Goal: Task Accomplishment & Management: Manage account settings

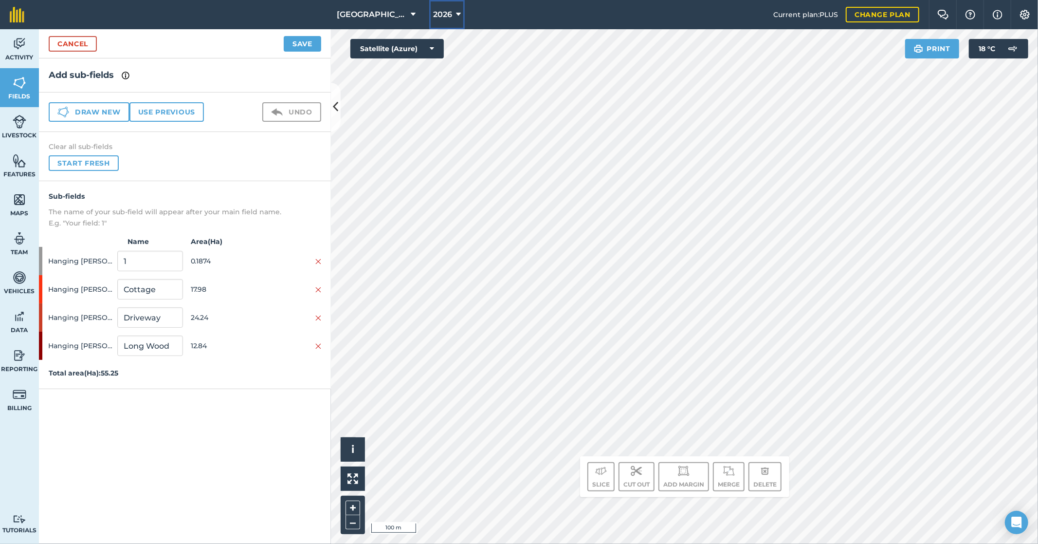
click at [448, 15] on span "2026" at bounding box center [442, 15] width 19 height 12
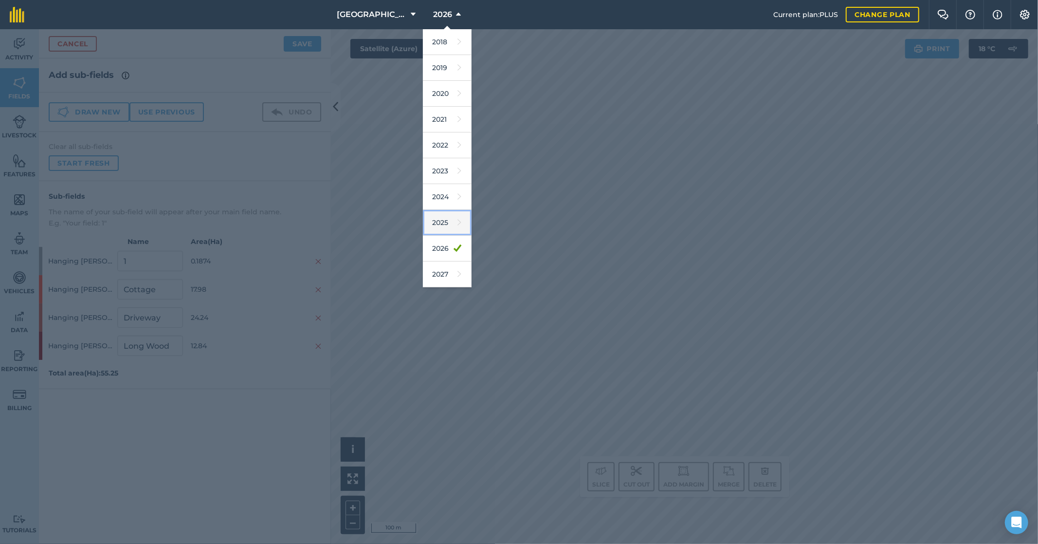
click at [443, 220] on link "2025" at bounding box center [447, 223] width 49 height 26
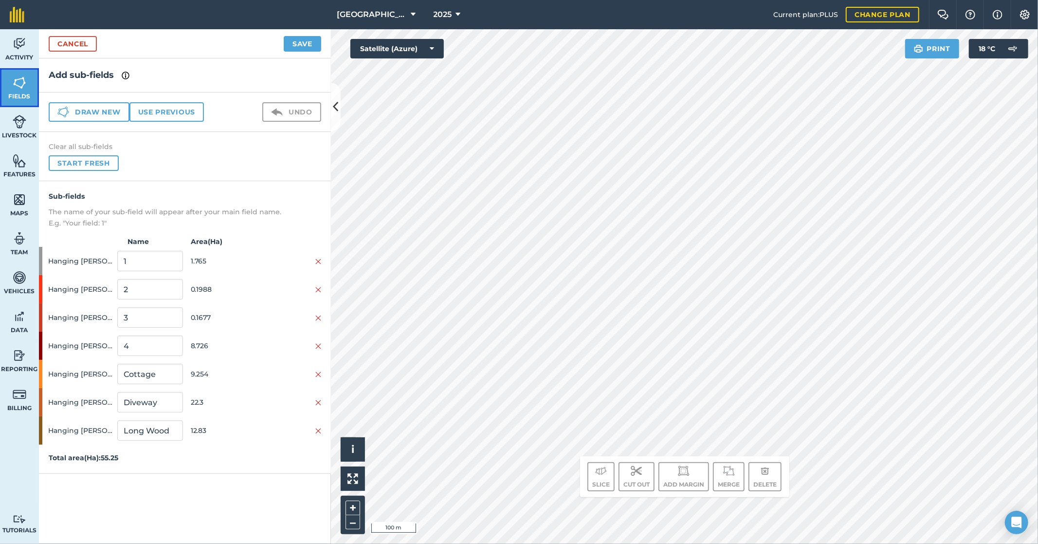
click at [22, 81] on img at bounding box center [20, 82] width 14 height 15
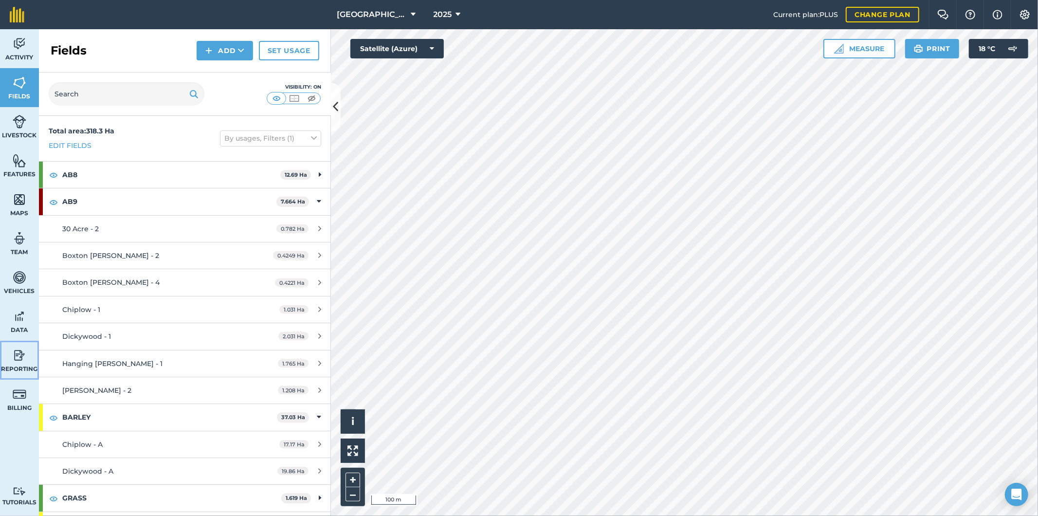
click at [21, 350] on img at bounding box center [20, 355] width 14 height 15
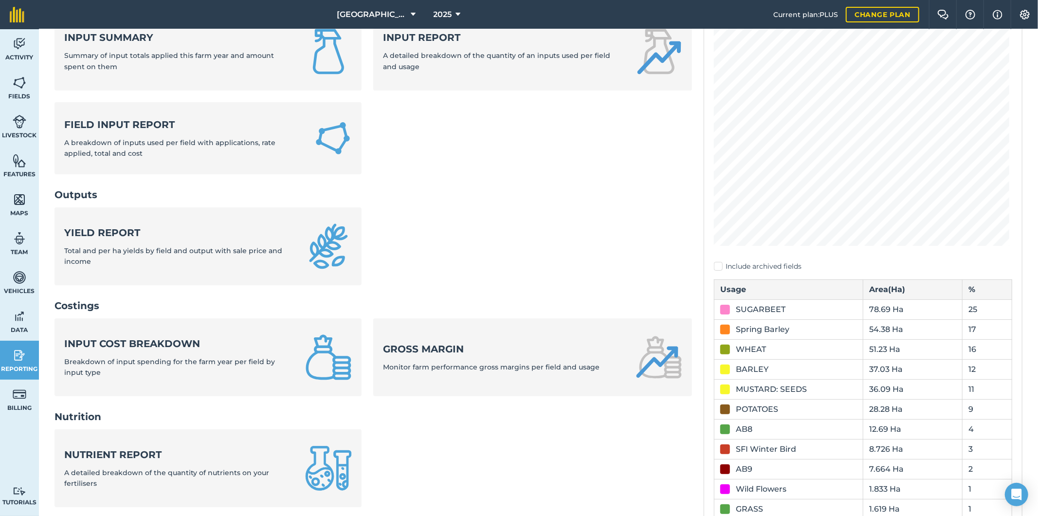
scroll to position [108, 0]
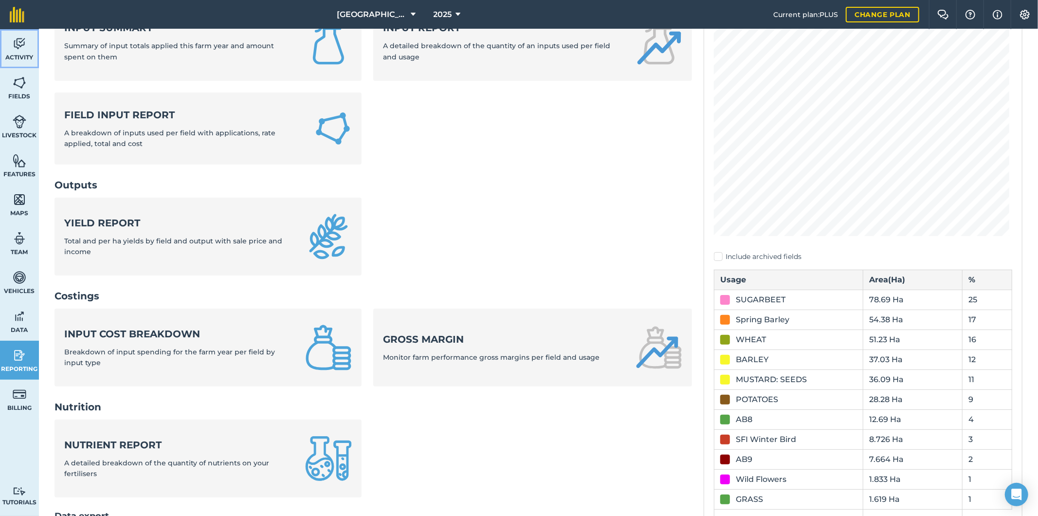
click at [20, 54] on span "Activity" at bounding box center [19, 58] width 39 height 8
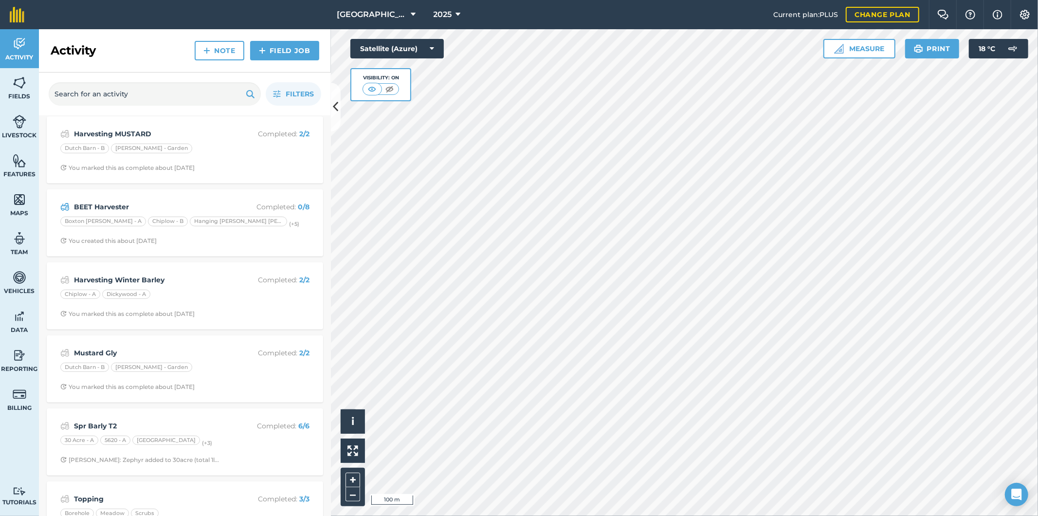
scroll to position [54, 0]
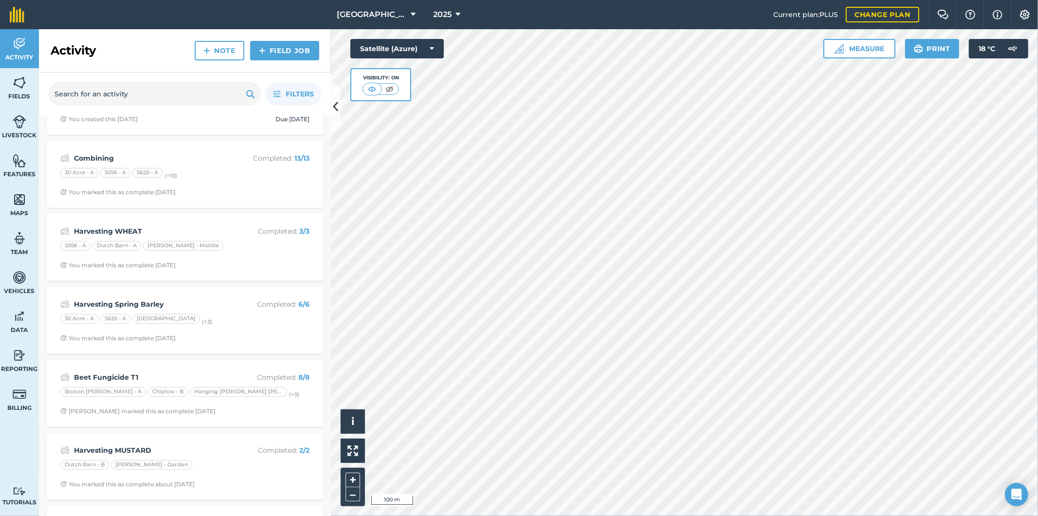
click at [249, 94] on img at bounding box center [250, 94] width 9 height 12
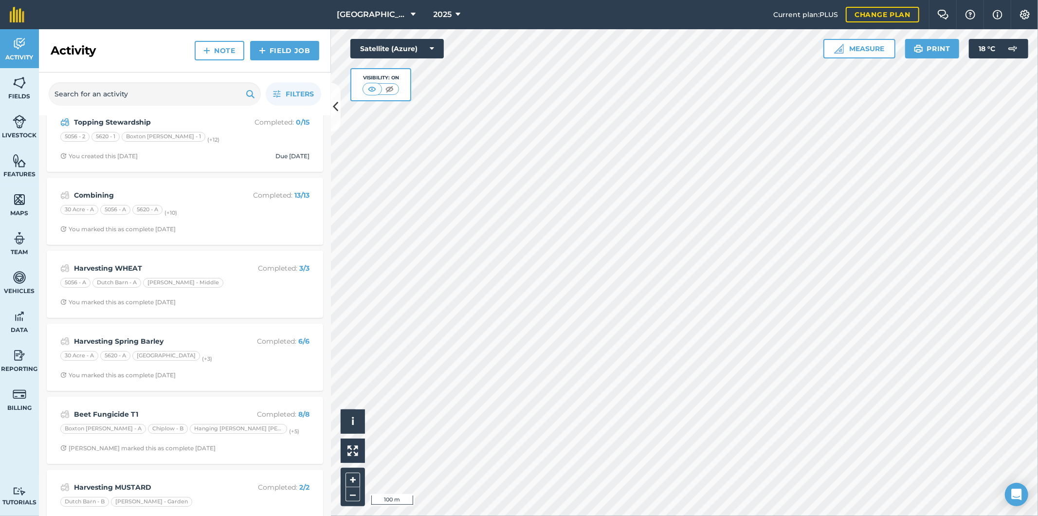
scroll to position [0, 0]
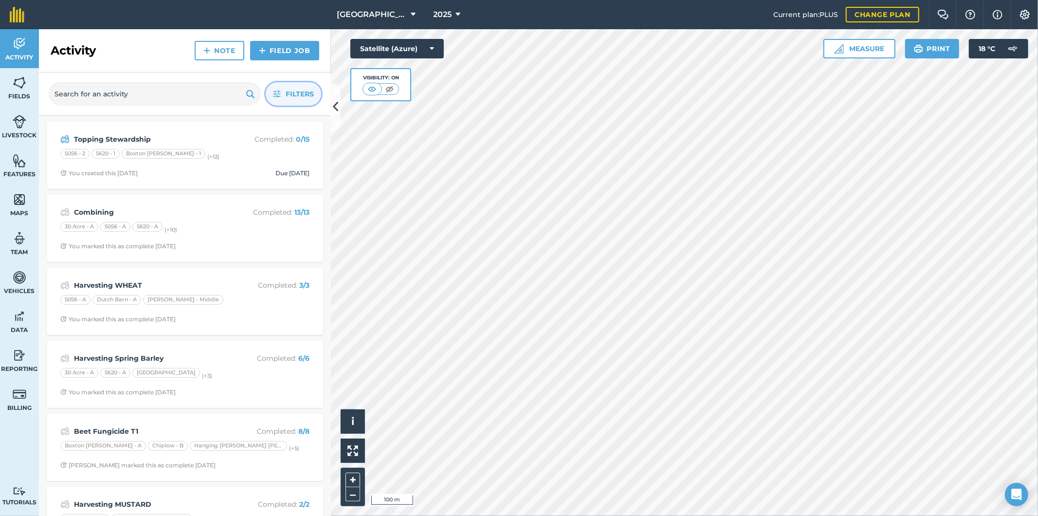
click at [299, 91] on span "Filters" at bounding box center [300, 94] width 28 height 11
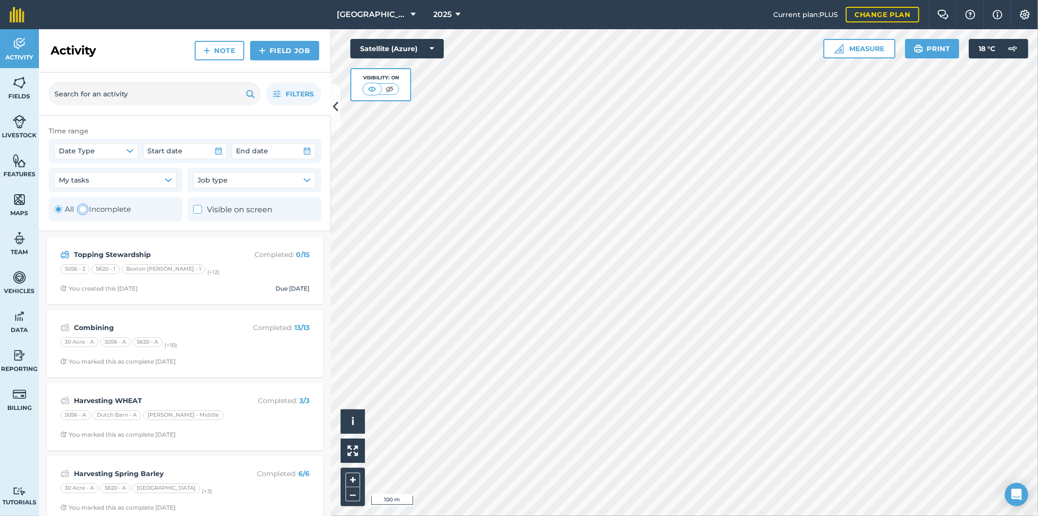
click at [120, 211] on label "Incomplete" at bounding box center [105, 210] width 52 height 12
radio input "false"
radio input "true"
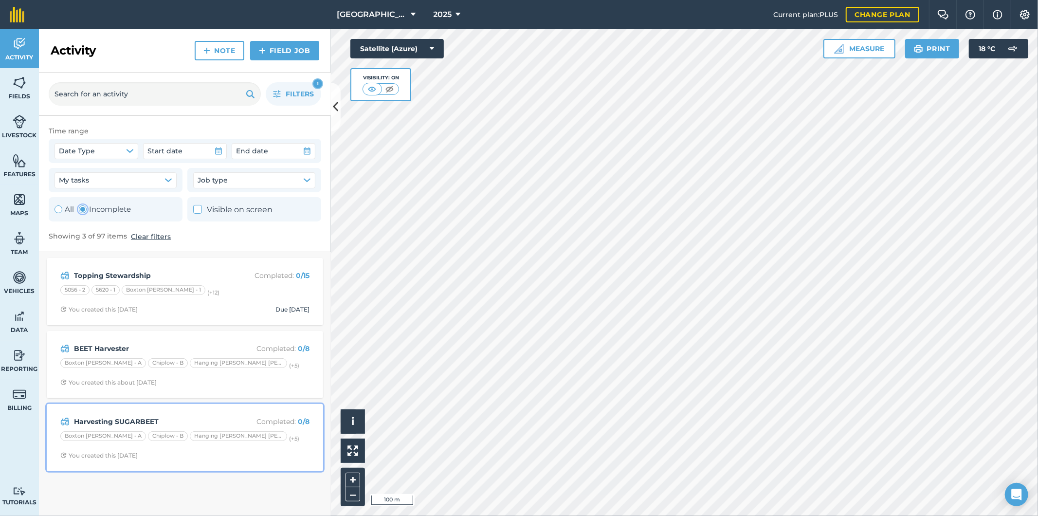
click at [210, 414] on div "Harvesting SUGARBEET Completed : 0 / 8 Boxton [PERSON_NAME] - A Chiplow - B Han…" at bounding box center [185, 438] width 265 height 56
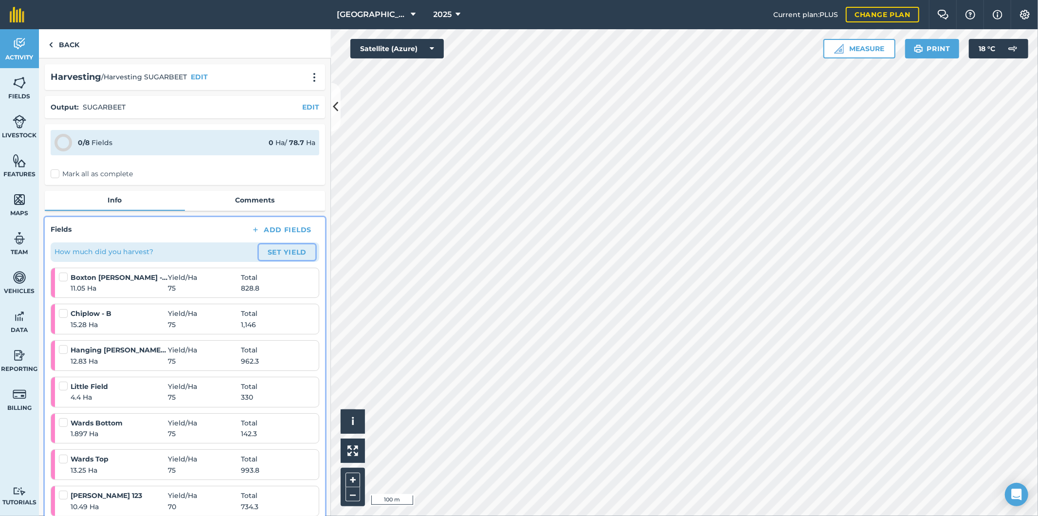
click at [288, 250] on button "Set Yield" at bounding box center [287, 252] width 56 height 16
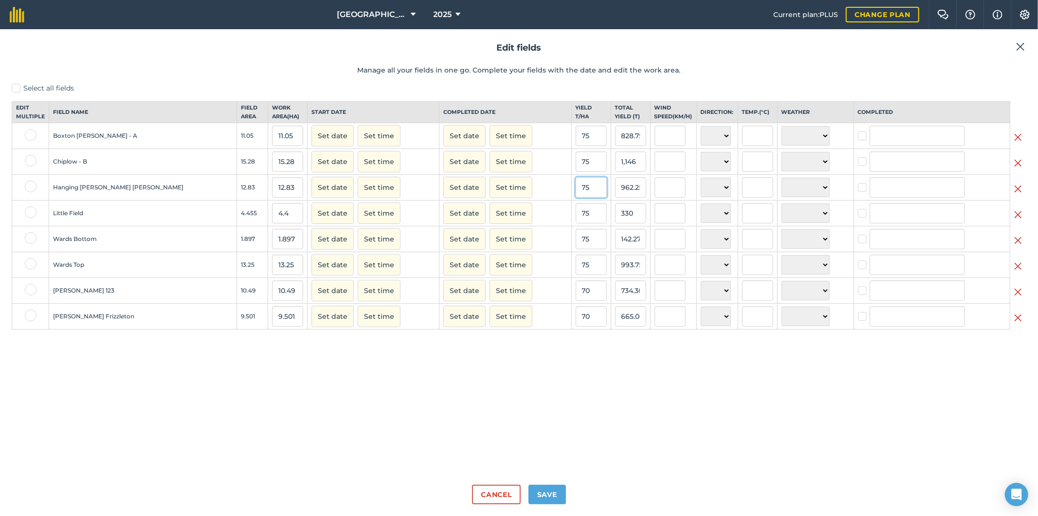
drag, startPoint x: 571, startPoint y: 198, endPoint x: 557, endPoint y: 198, distance: 13.6
click at [502, 198] on input "75" at bounding box center [591, 187] width 31 height 20
type input "80"
type input "1,026.4"
click at [502, 223] on input "75" at bounding box center [591, 213] width 31 height 20
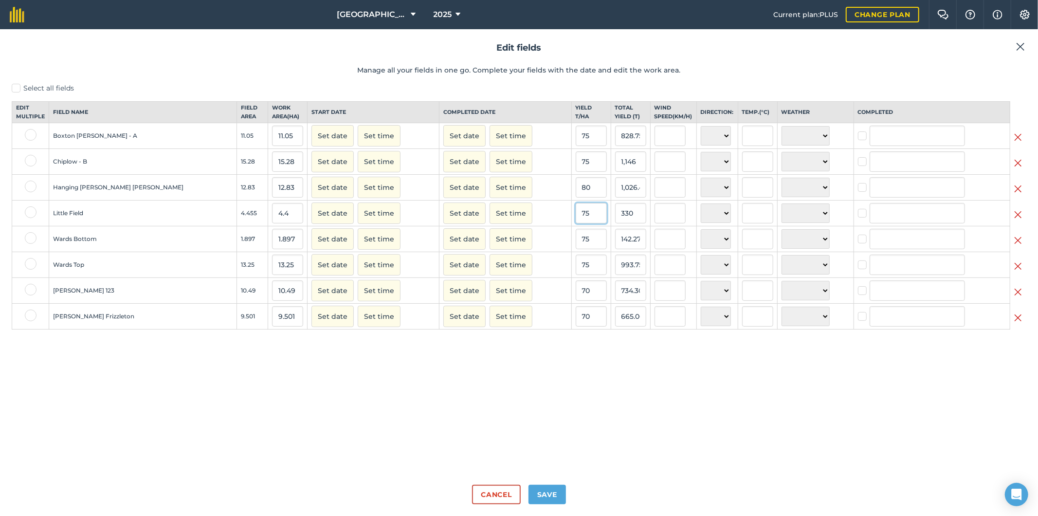
click at [502, 223] on input "75" at bounding box center [591, 213] width 31 height 20
drag, startPoint x: 568, startPoint y: 172, endPoint x: 544, endPoint y: 177, distance: 24.8
click at [502, 175] on tr "Chiplow - B 15.28 15.28 Set date Set time Set date Set time 75 1,146 N NE E SE …" at bounding box center [519, 162] width 1015 height 26
type input "80"
type input "1,222.3999999999999"
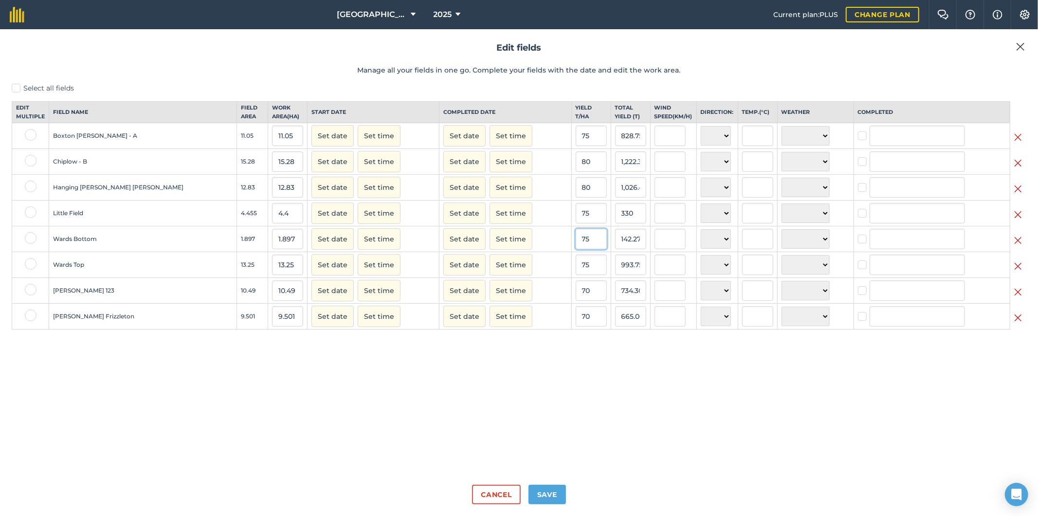
click at [502, 249] on input "75" at bounding box center [591, 239] width 31 height 20
drag, startPoint x: 572, startPoint y: 249, endPoint x: 553, endPoint y: 249, distance: 19.0
click at [502, 249] on input "75" at bounding box center [591, 239] width 31 height 20
type input "85"
type input "161.245"
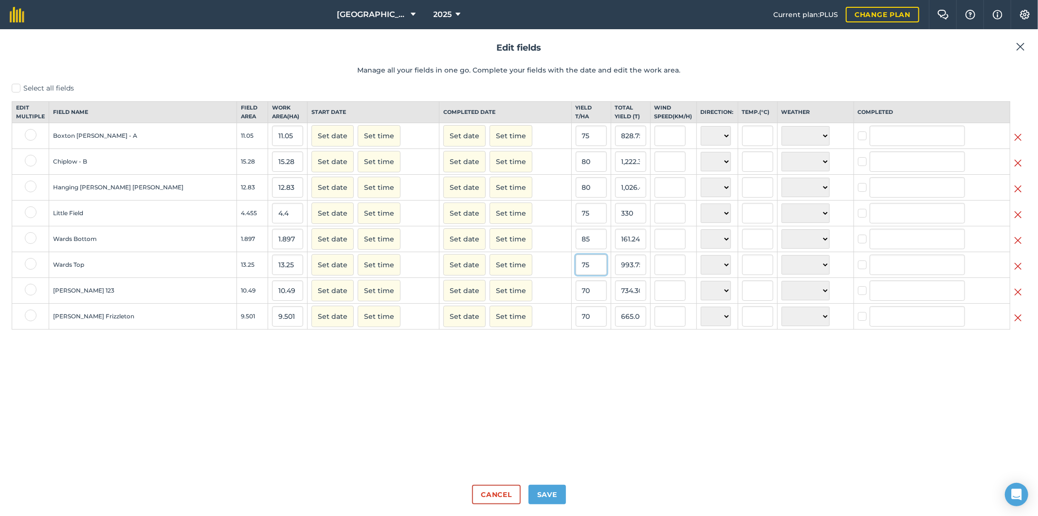
click at [502, 270] on input "75" at bounding box center [591, 265] width 31 height 20
drag, startPoint x: 570, startPoint y: 274, endPoint x: 557, endPoint y: 274, distance: 12.7
click at [502, 274] on input "75" at bounding box center [591, 265] width 31 height 20
type input "85"
type input "1,126.25"
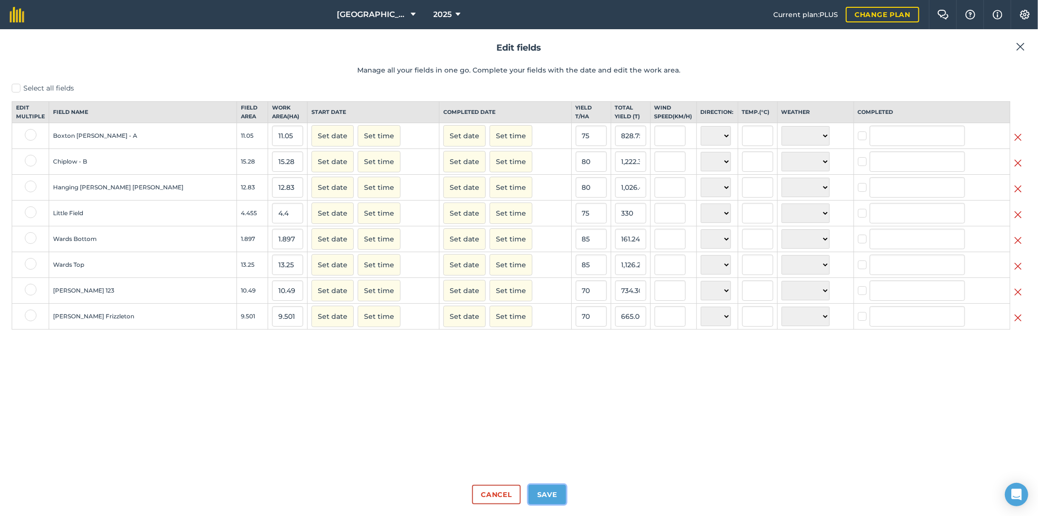
click at [502, 498] on button "Save" at bounding box center [547, 494] width 37 height 19
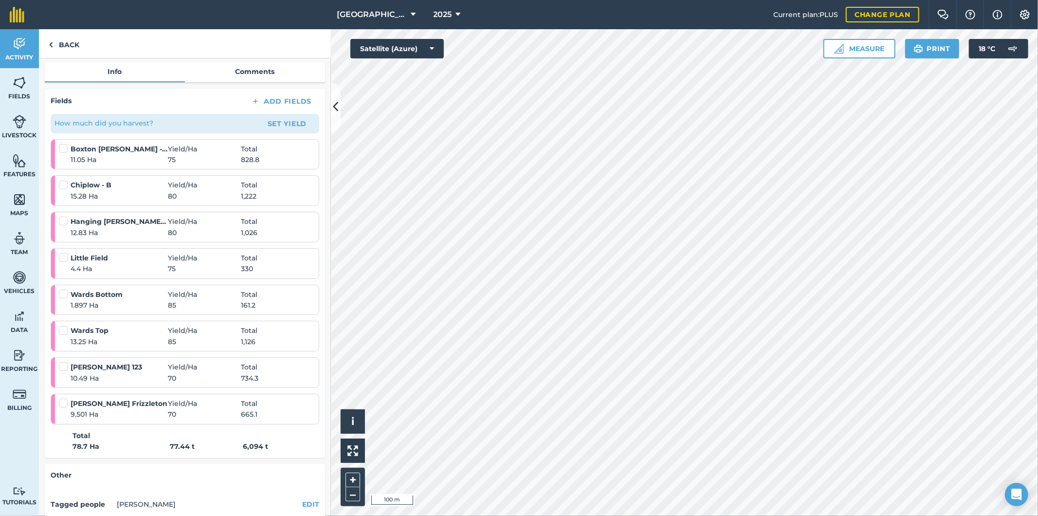
scroll to position [162, 0]
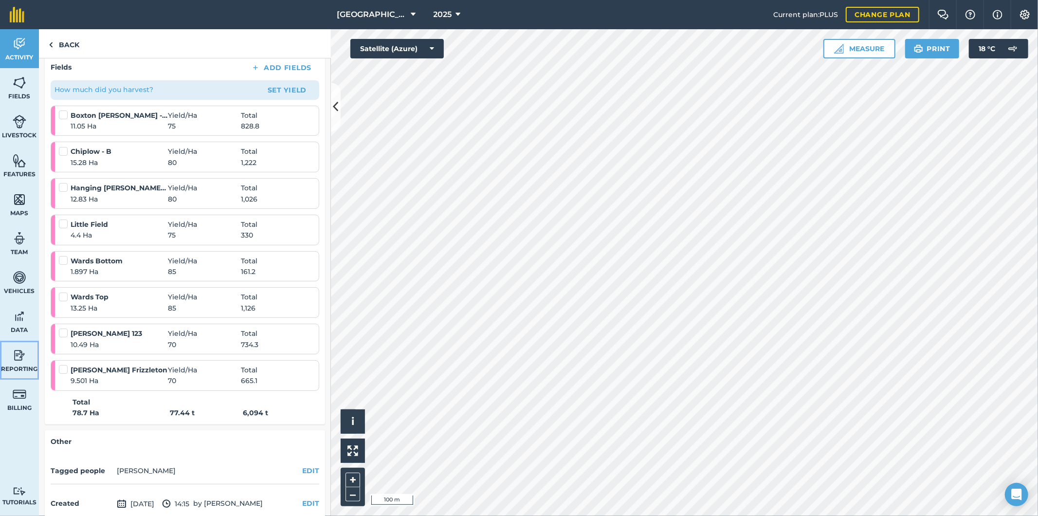
click at [25, 357] on img at bounding box center [20, 355] width 14 height 15
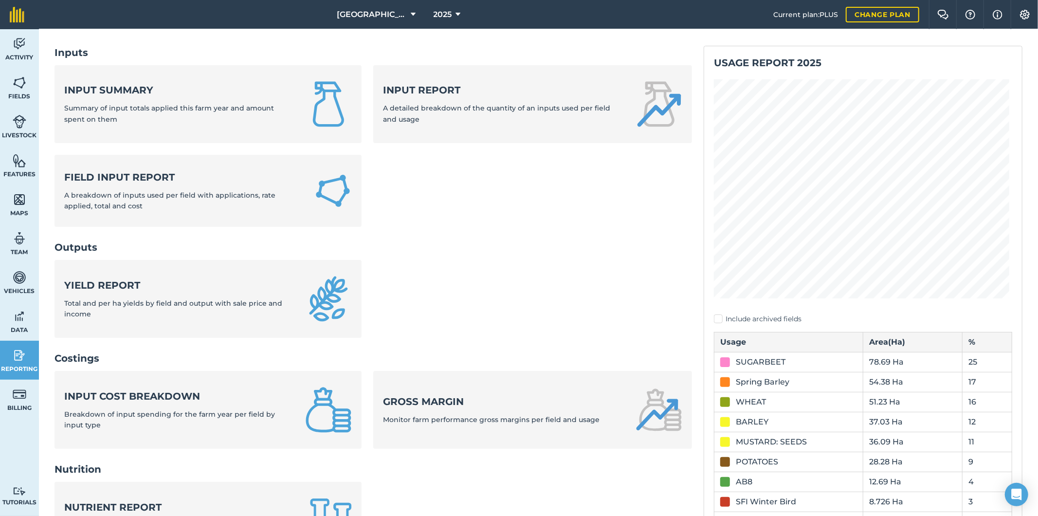
scroll to position [251, 0]
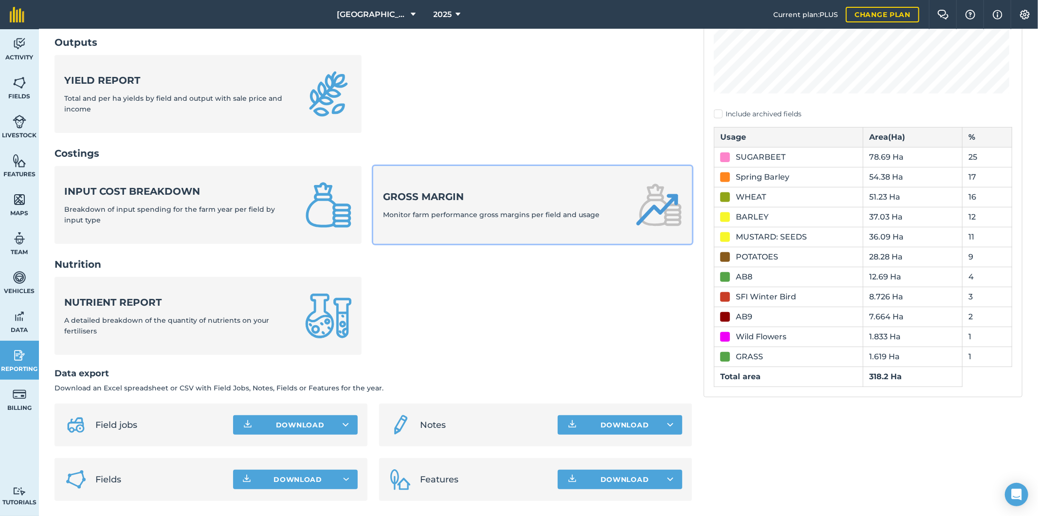
click at [424, 200] on strong "Gross margin" at bounding box center [491, 197] width 217 height 14
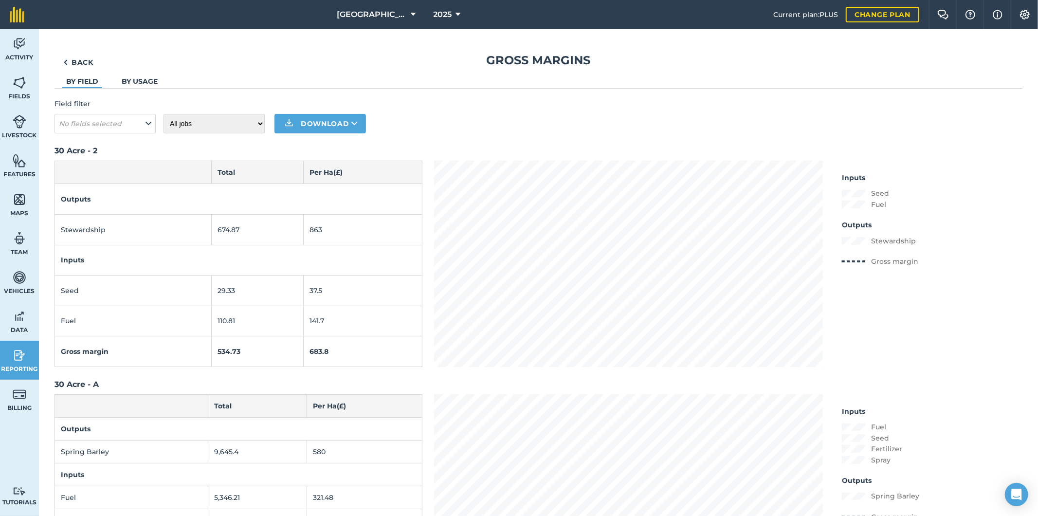
click at [145, 83] on link "By usage" at bounding box center [140, 81] width 36 height 9
